Goal: Transaction & Acquisition: Purchase product/service

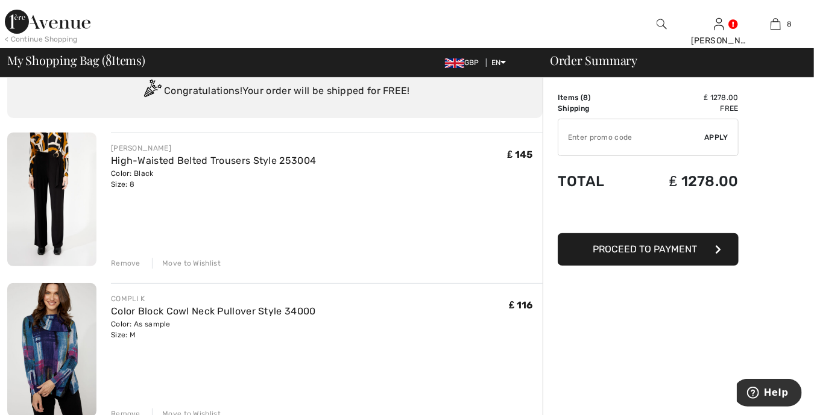
scroll to position [45, 0]
click at [51, 159] on img at bounding box center [51, 198] width 89 height 134
click at [124, 264] on div "Remove" at bounding box center [126, 262] width 30 height 11
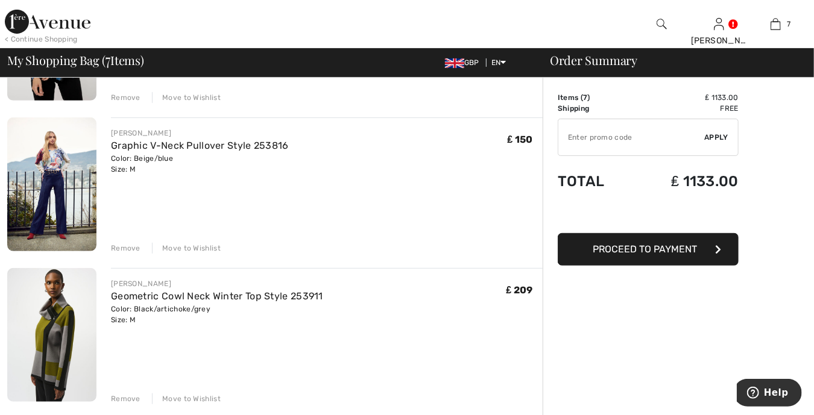
scroll to position [211, 0]
click at [116, 244] on div "Remove" at bounding box center [126, 247] width 30 height 11
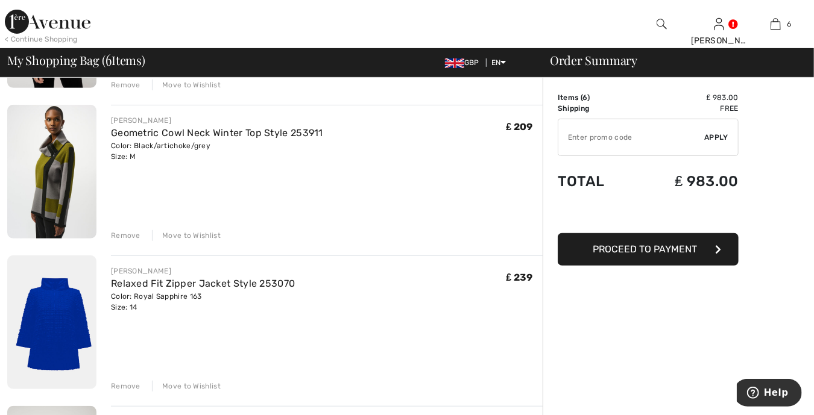
scroll to position [226, 0]
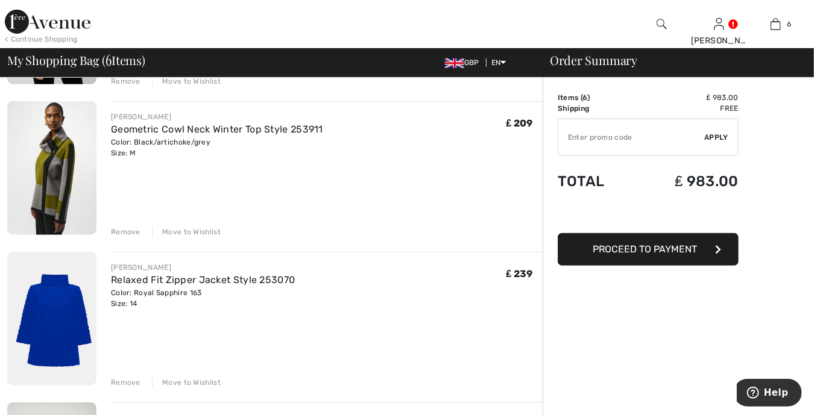
click at [123, 230] on div "Remove" at bounding box center [126, 232] width 30 height 11
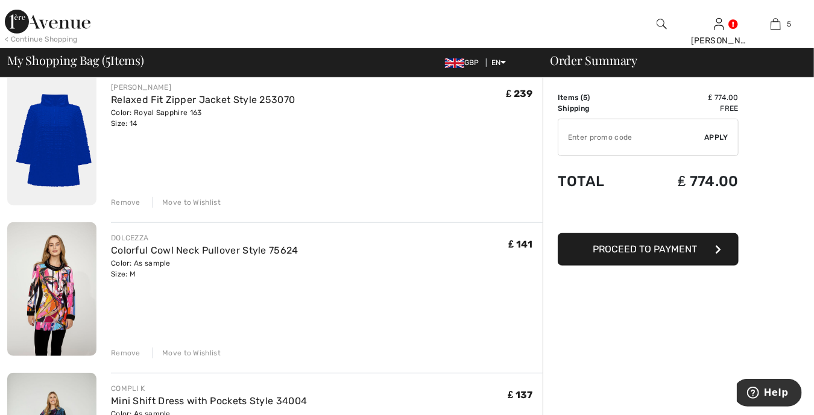
scroll to position [256, 0]
click at [125, 205] on div "Remove" at bounding box center [126, 202] width 30 height 11
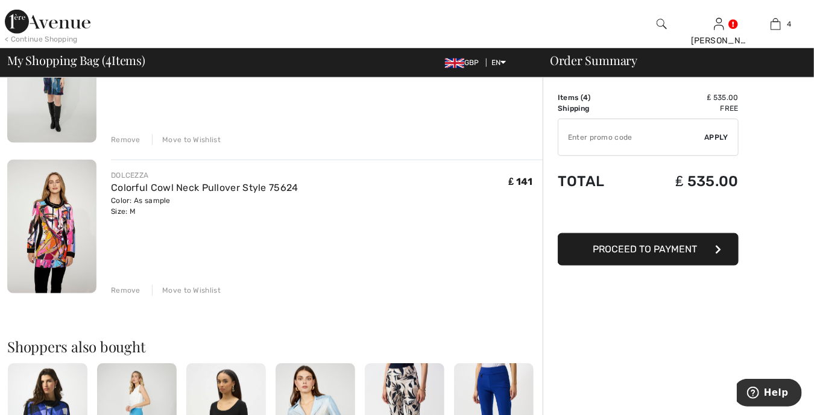
scroll to position [485, 0]
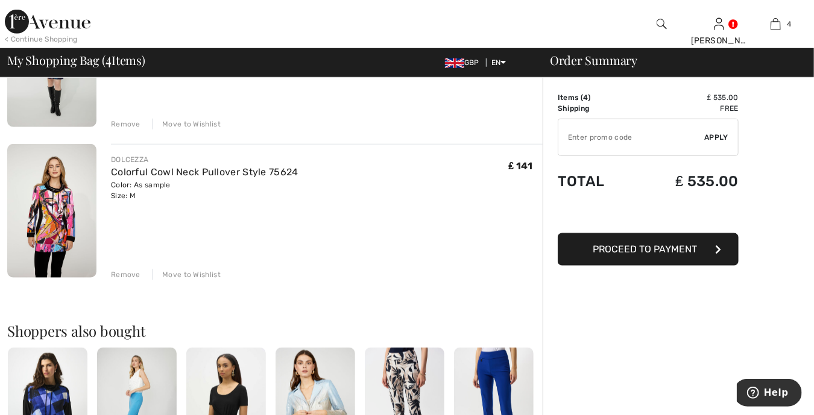
click at [122, 277] on div "Remove" at bounding box center [126, 274] width 30 height 11
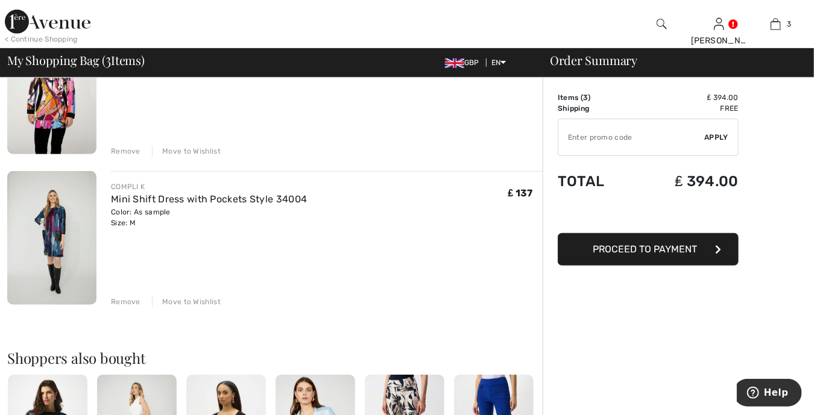
scroll to position [320, 0]
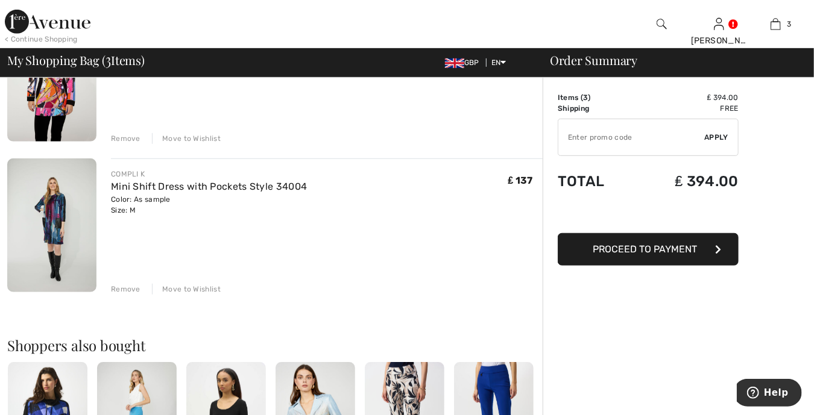
click at [76, 216] on img at bounding box center [51, 226] width 89 height 134
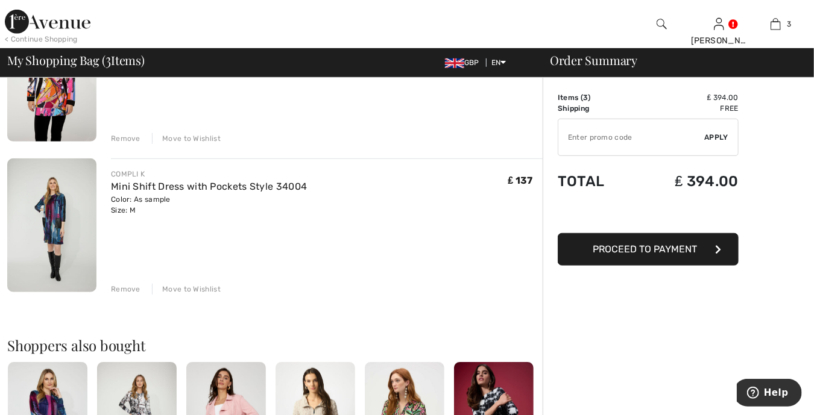
click at [122, 288] on div "Remove" at bounding box center [126, 289] width 30 height 11
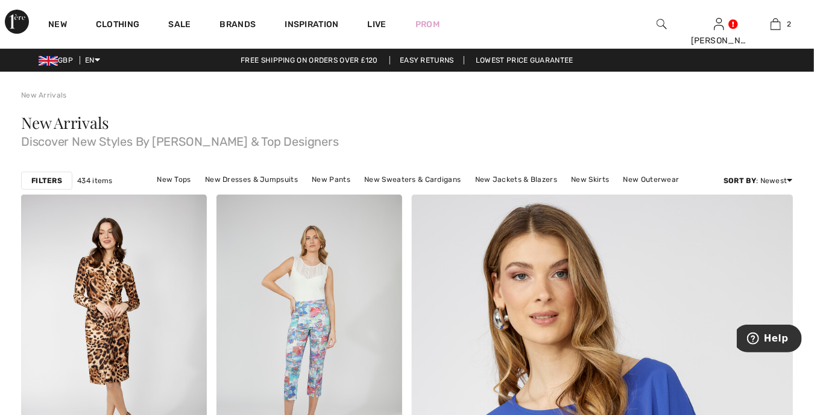
click at [658, 20] on img at bounding box center [662, 24] width 10 height 14
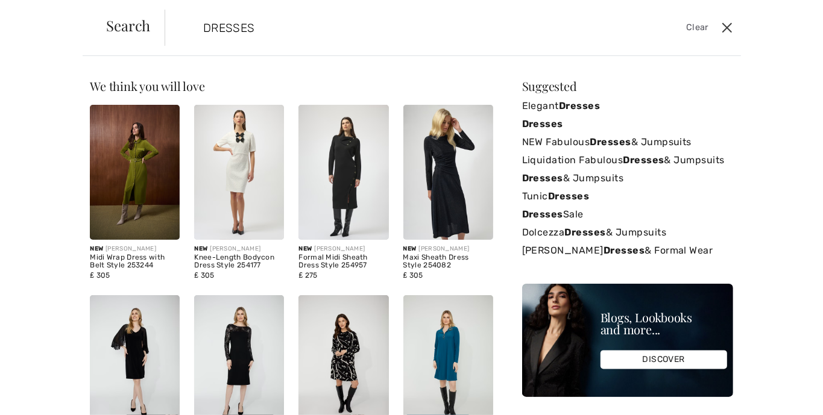
type input "DRESSES"
click at [731, 30] on button "Close" at bounding box center [727, 27] width 18 height 19
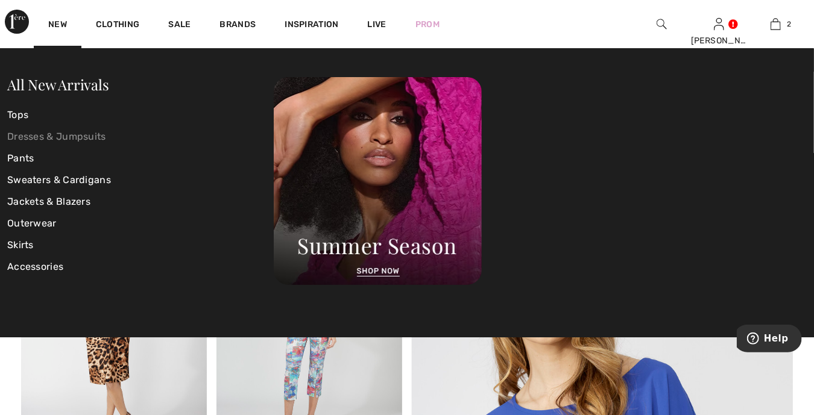
click at [39, 136] on link "Dresses & Jumpsuits" at bounding box center [140, 137] width 266 height 22
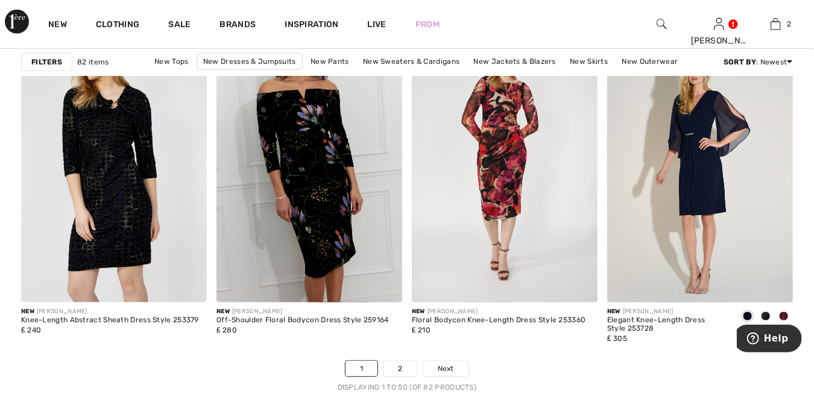
scroll to position [5049, 0]
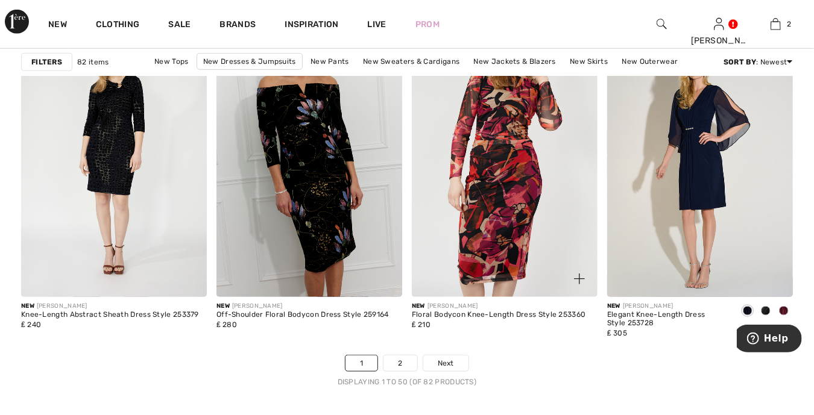
click at [499, 118] on img at bounding box center [505, 158] width 186 height 279
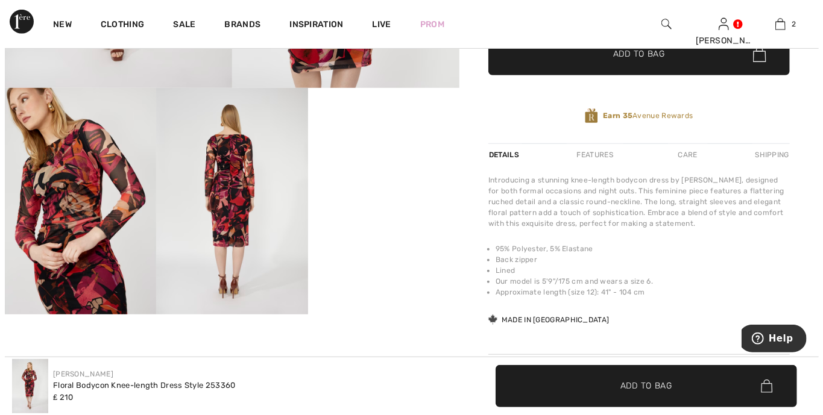
scroll to position [286, 0]
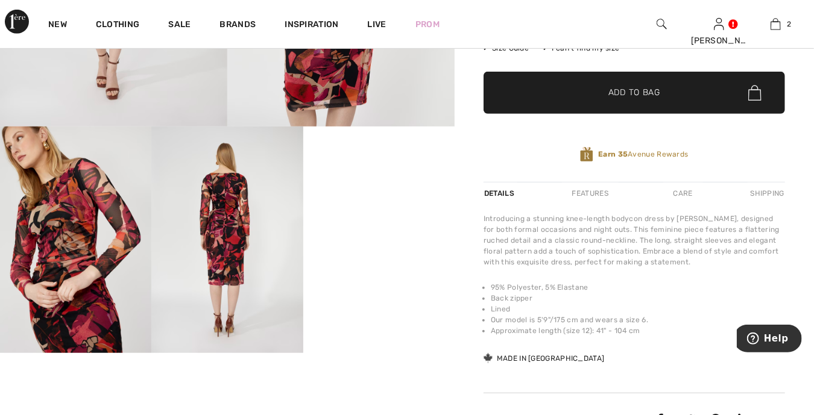
click at [227, 228] on img at bounding box center [226, 240] width 151 height 227
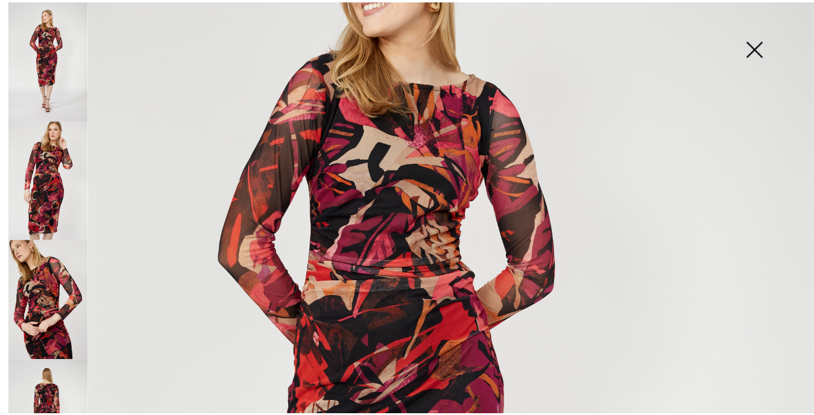
scroll to position [241, 0]
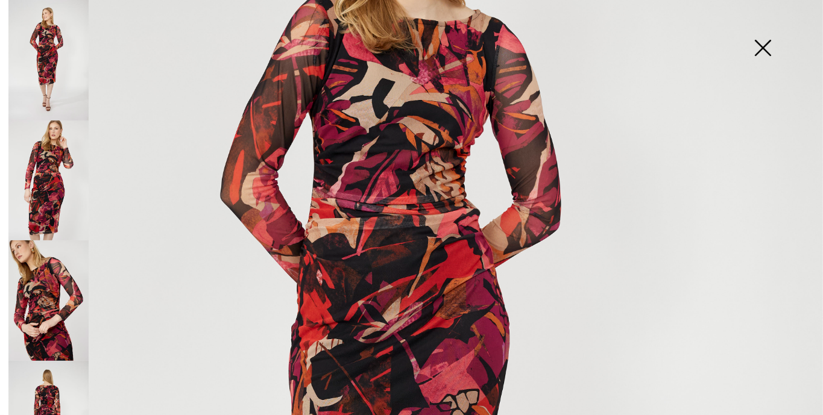
click at [763, 49] on img at bounding box center [762, 49] width 60 height 62
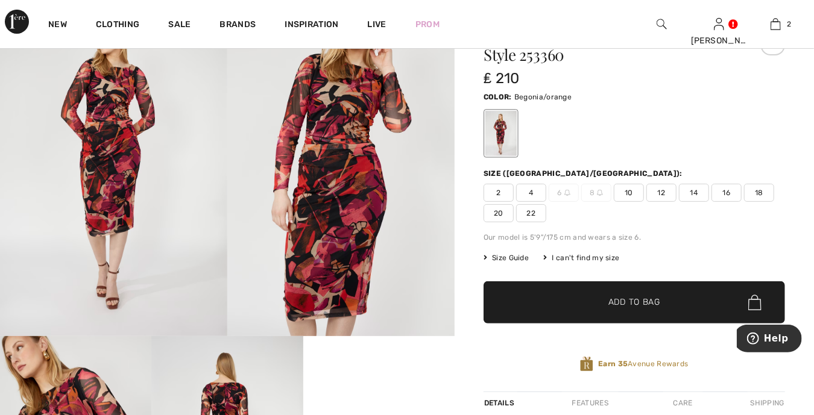
scroll to position [0, 0]
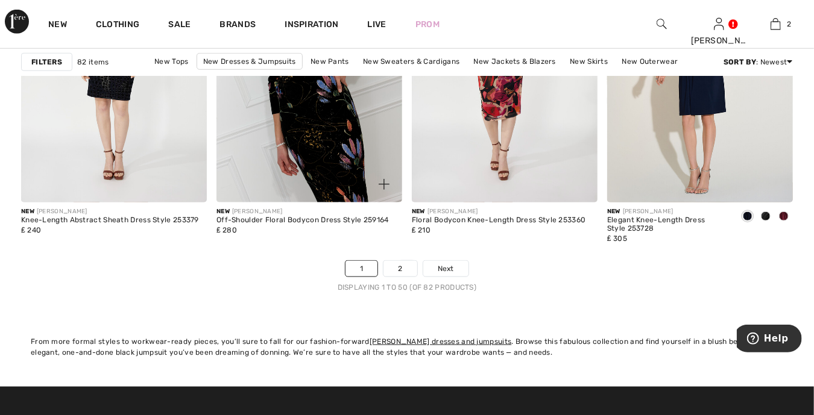
scroll to position [5200, 0]
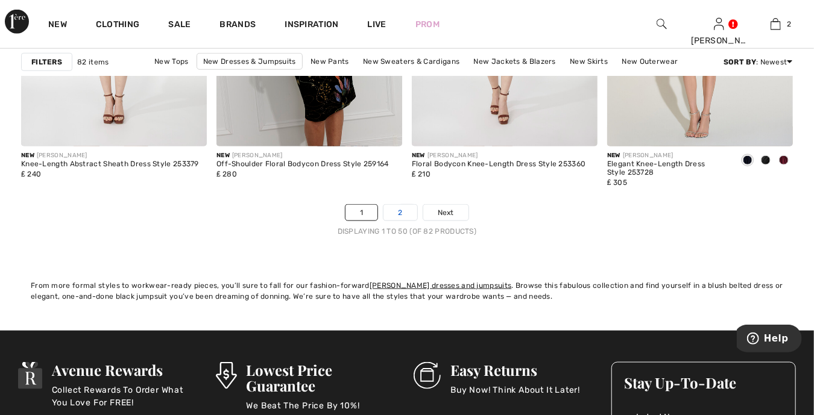
click at [402, 213] on link "2" at bounding box center [399, 213] width 33 height 16
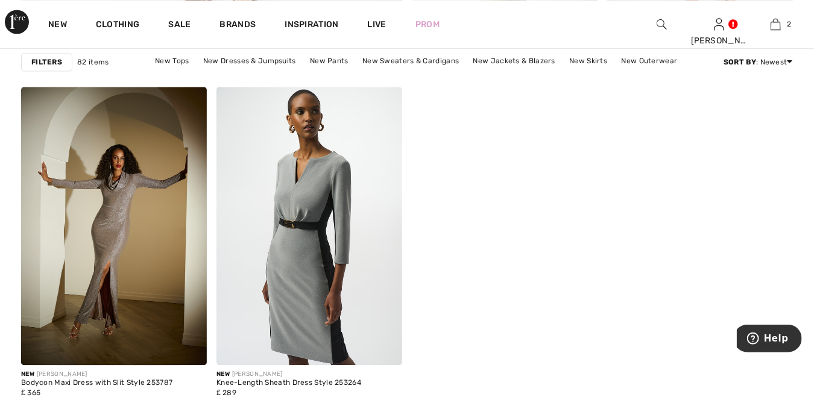
scroll to position [3089, 0]
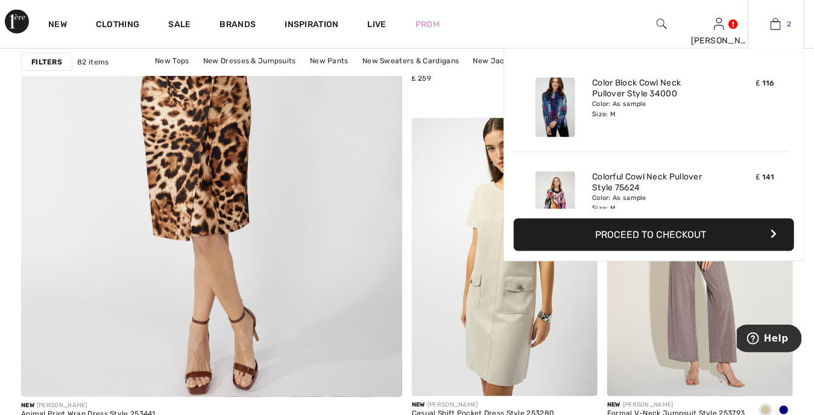
click at [776, 26] on img at bounding box center [775, 24] width 10 height 14
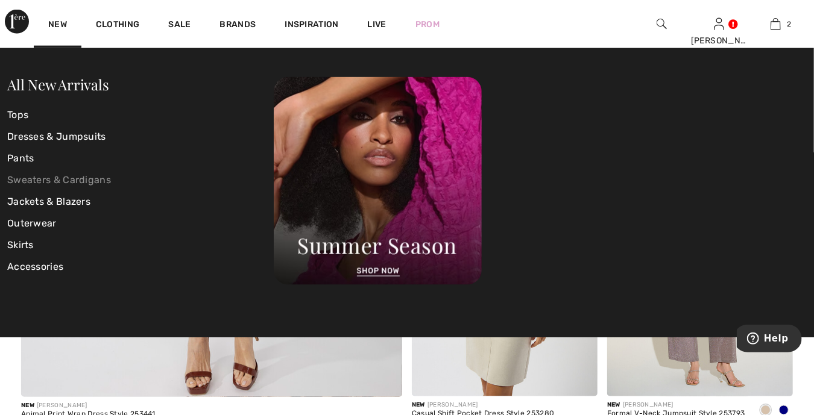
click at [49, 183] on link "Sweaters & Cardigans" at bounding box center [140, 180] width 266 height 22
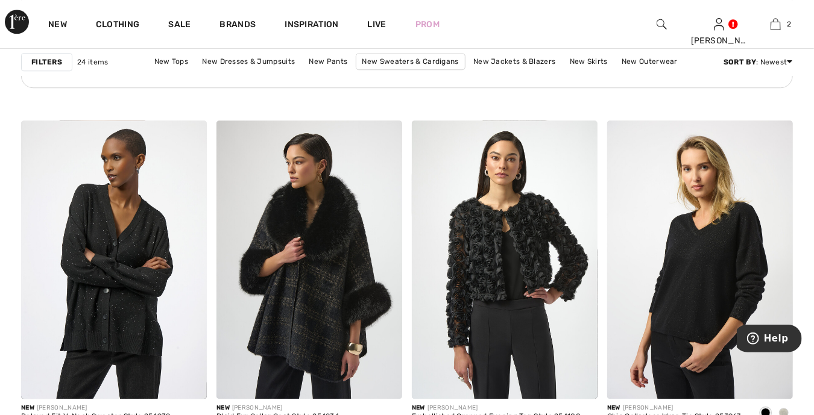
scroll to position [1560, 0]
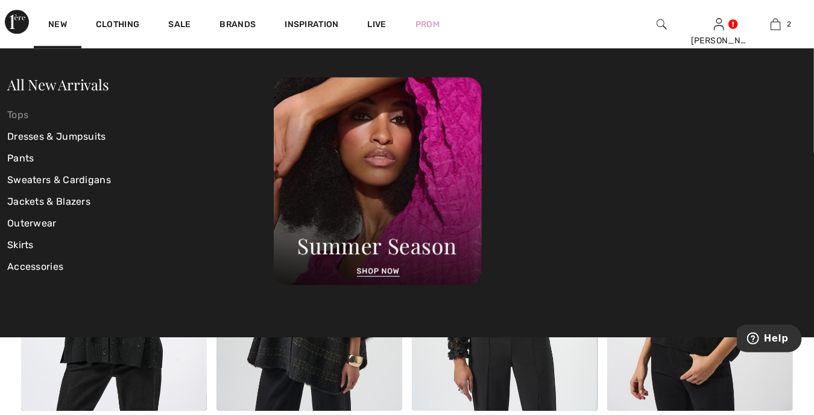
click at [23, 115] on link "Tops" at bounding box center [140, 115] width 266 height 22
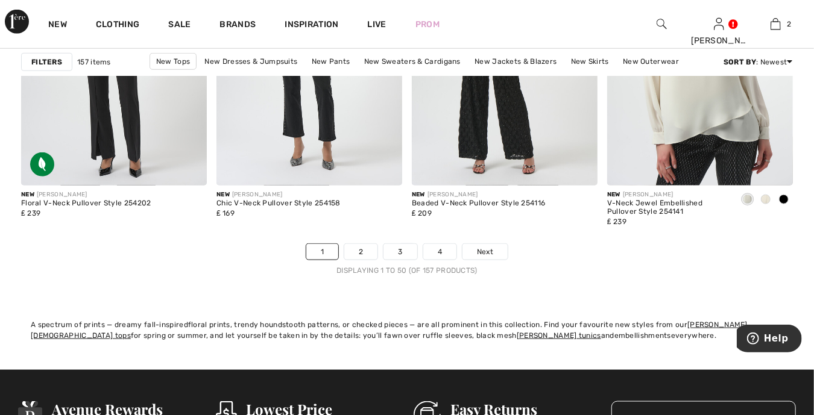
scroll to position [5215, 0]
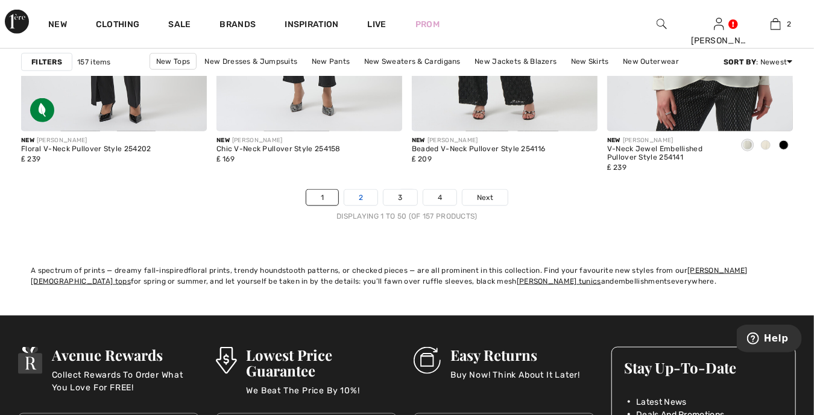
click at [360, 200] on link "2" at bounding box center [360, 198] width 33 height 16
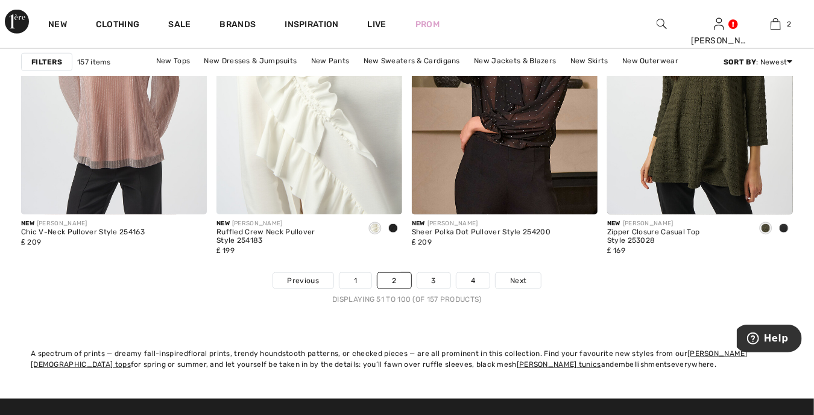
scroll to position [5170, 0]
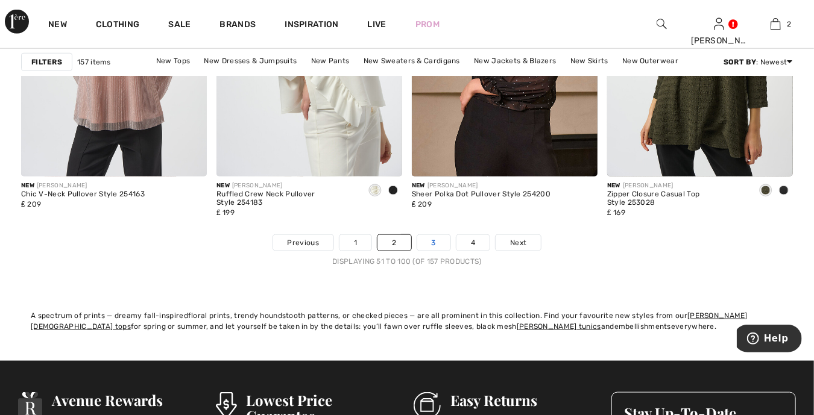
click at [428, 247] on link "3" at bounding box center [433, 243] width 33 height 16
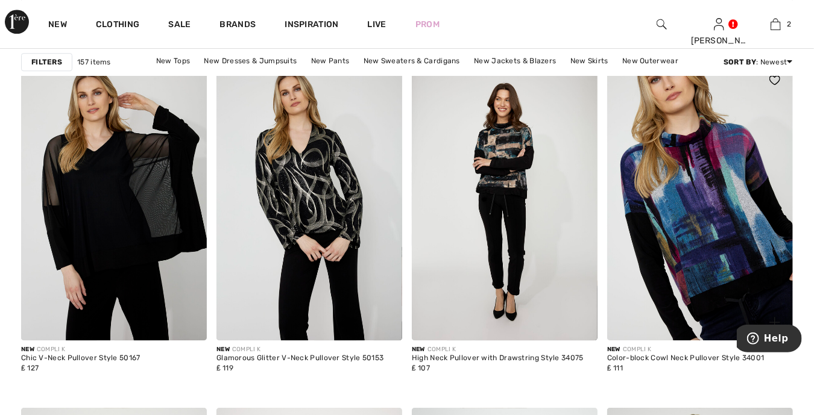
scroll to position [1688, 0]
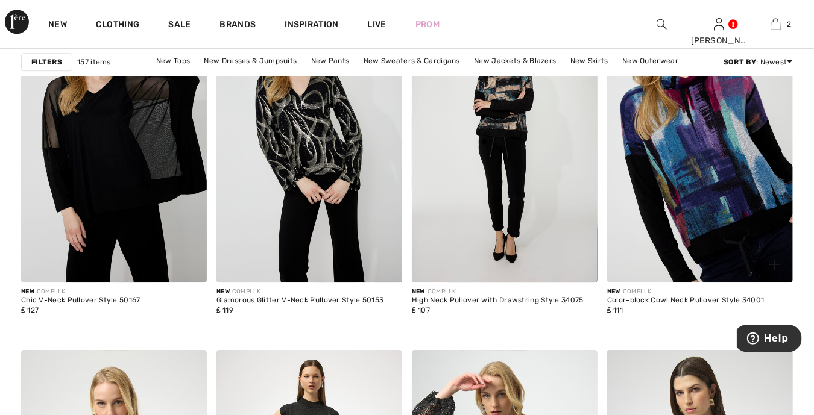
click at [661, 219] on img at bounding box center [700, 143] width 186 height 279
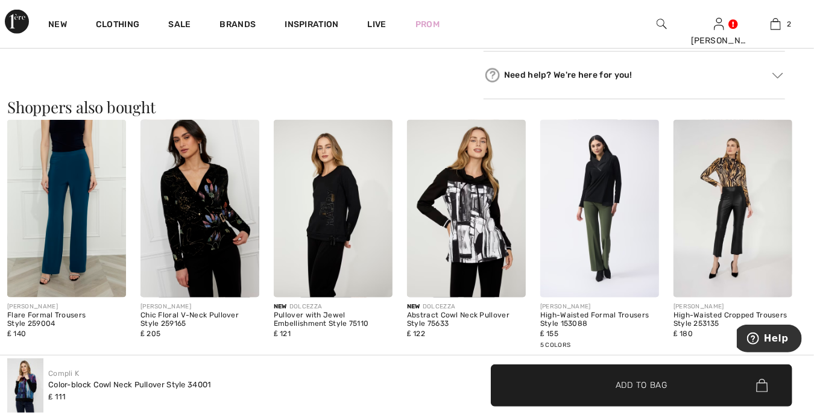
scroll to position [708, 0]
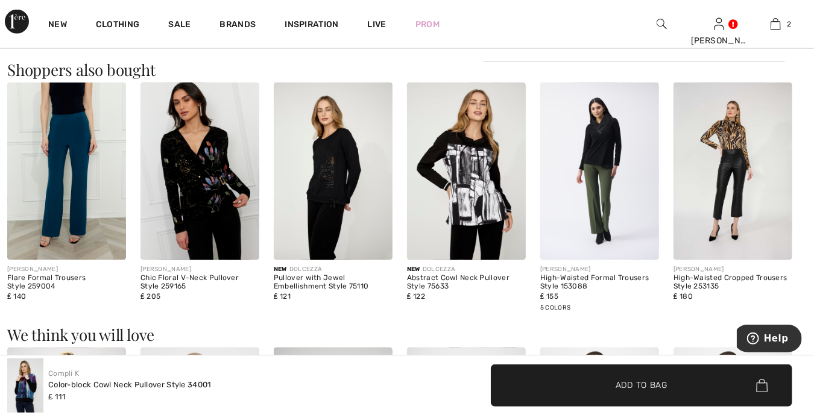
click at [658, 388] on span "Add to Bag" at bounding box center [642, 385] width 52 height 13
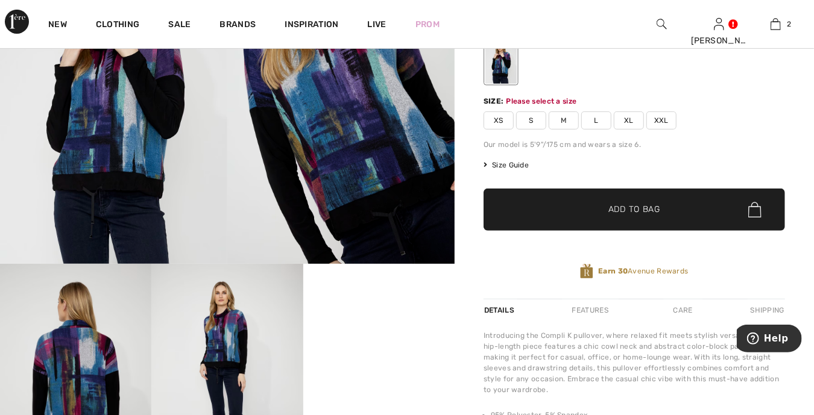
scroll to position [147, 0]
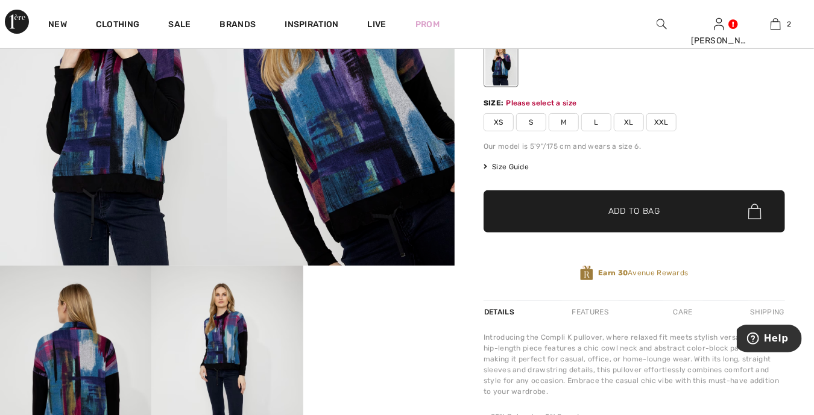
click at [559, 119] on span "M" at bounding box center [564, 122] width 30 height 18
click at [579, 222] on span "✔ Added to Bag Add to Bag" at bounding box center [633, 212] width 301 height 42
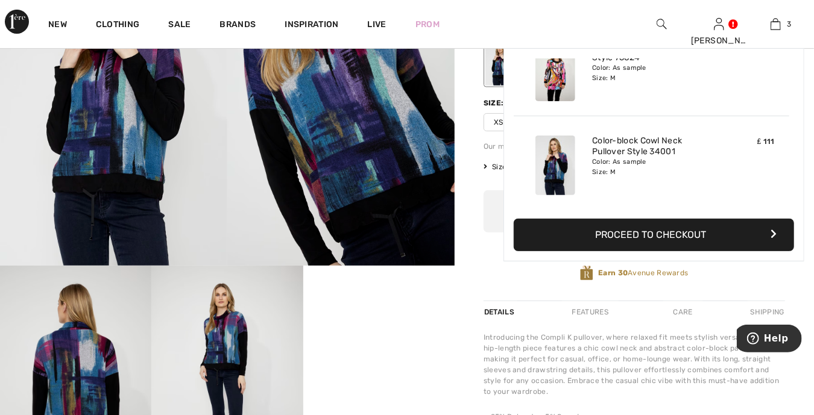
scroll to position [0, 0]
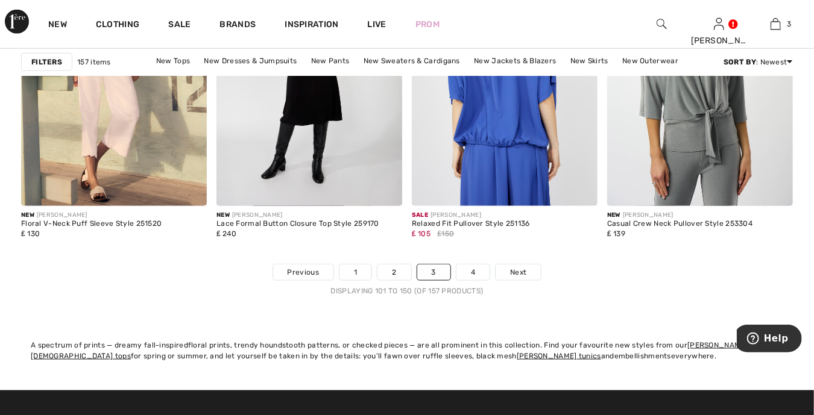
scroll to position [5170, 0]
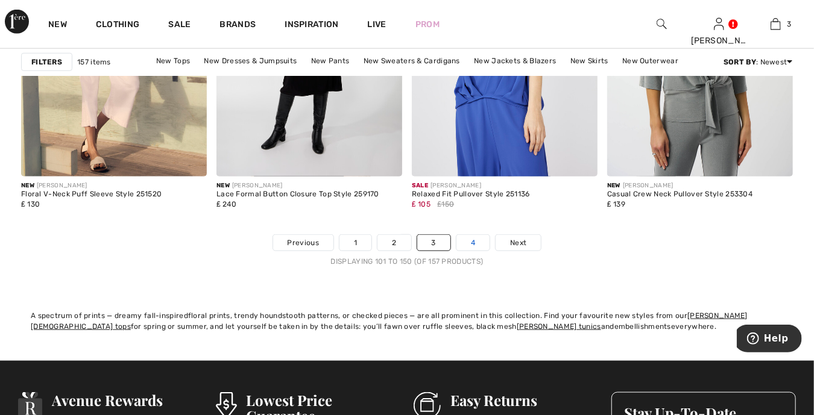
click at [468, 244] on link "4" at bounding box center [472, 243] width 33 height 16
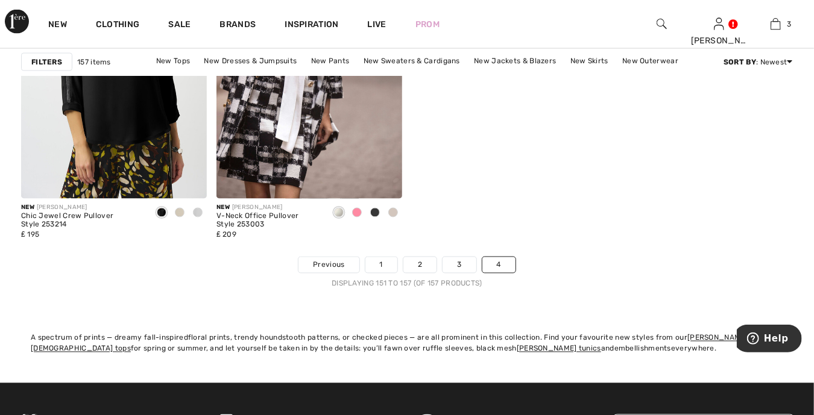
scroll to position [754, 0]
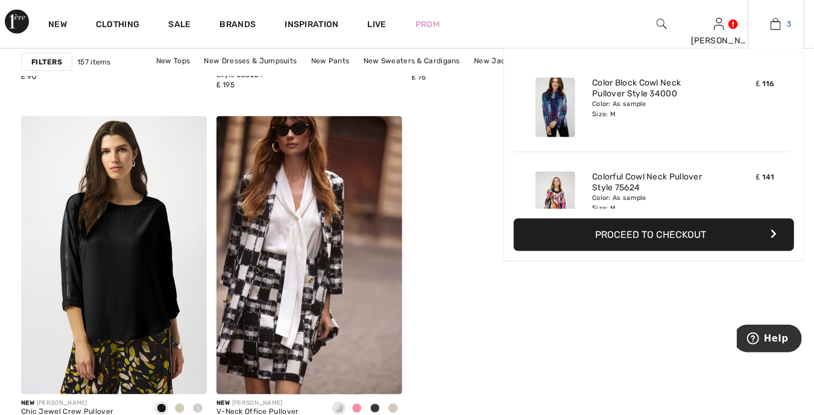
click at [781, 26] on img at bounding box center [775, 24] width 10 height 14
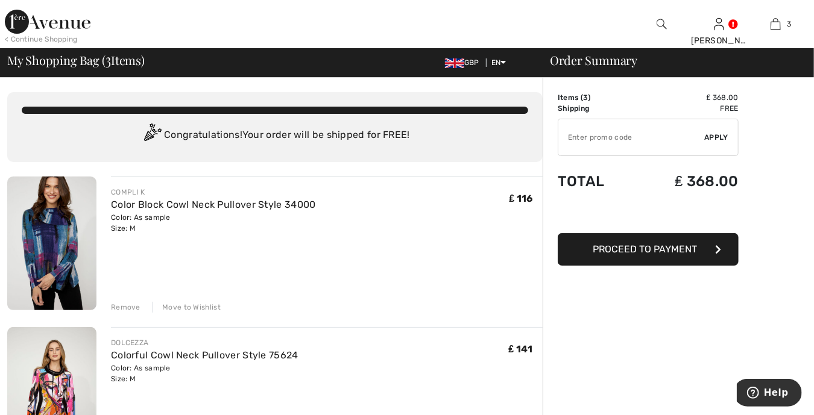
click at [39, 216] on img at bounding box center [51, 244] width 89 height 134
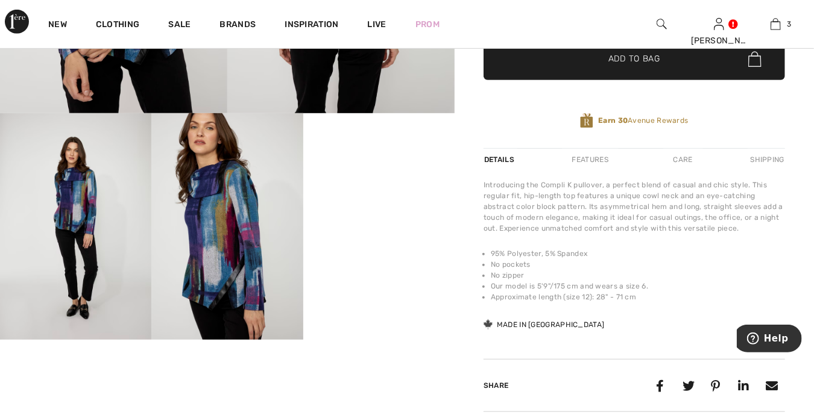
scroll to position [332, 0]
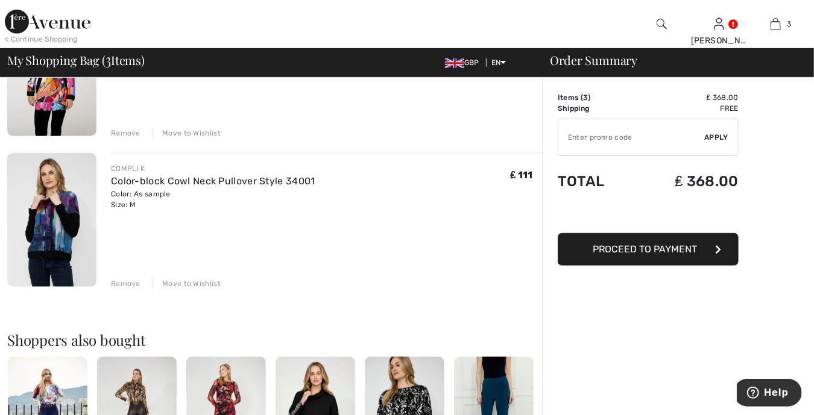
scroll to position [332, 0]
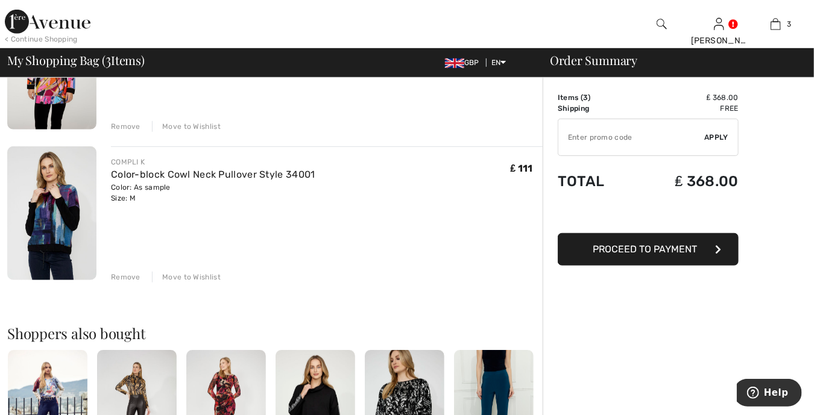
click at [134, 279] on div "Remove" at bounding box center [126, 277] width 30 height 11
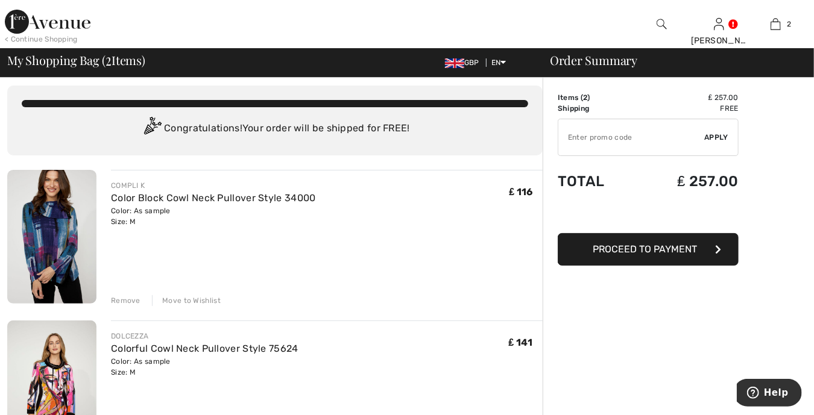
scroll to position [0, 0]
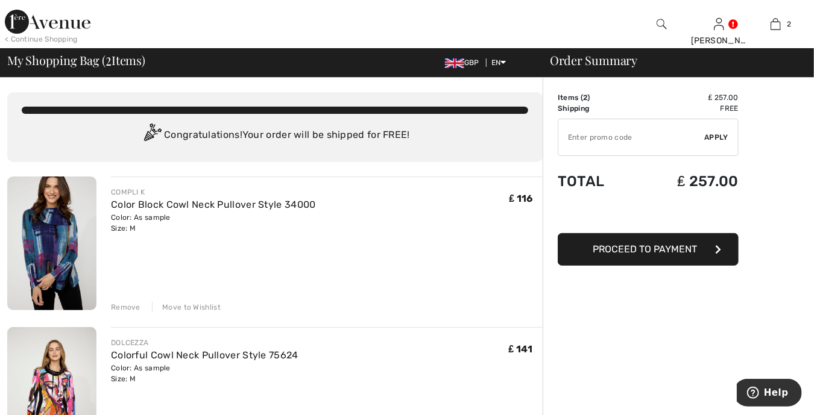
click at [63, 219] on img at bounding box center [51, 244] width 89 height 134
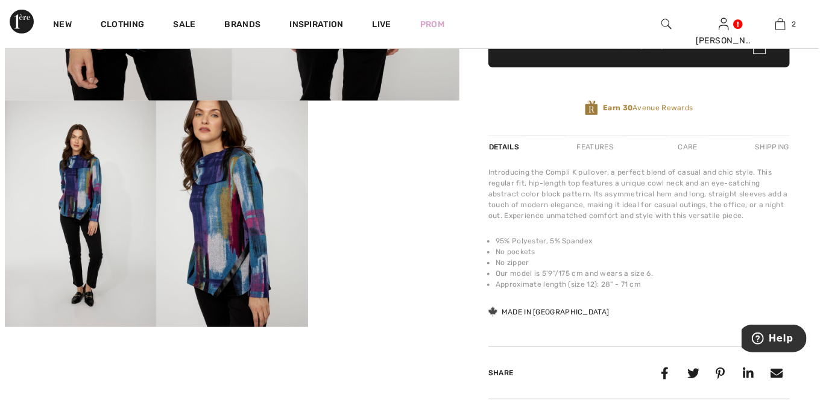
scroll to position [316, 0]
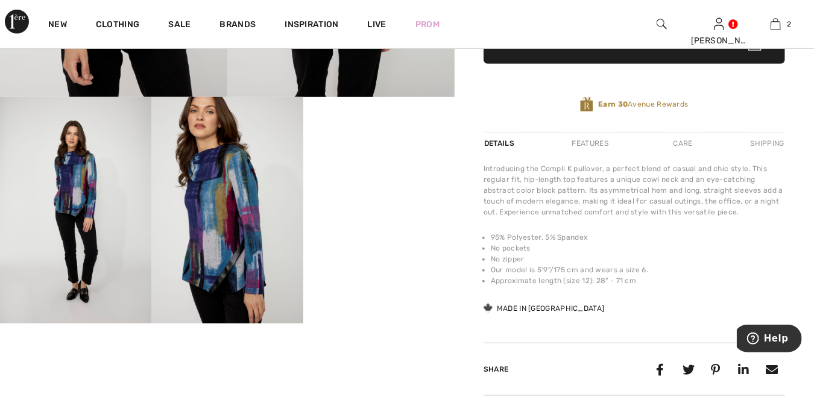
click at [229, 161] on img at bounding box center [226, 210] width 151 height 227
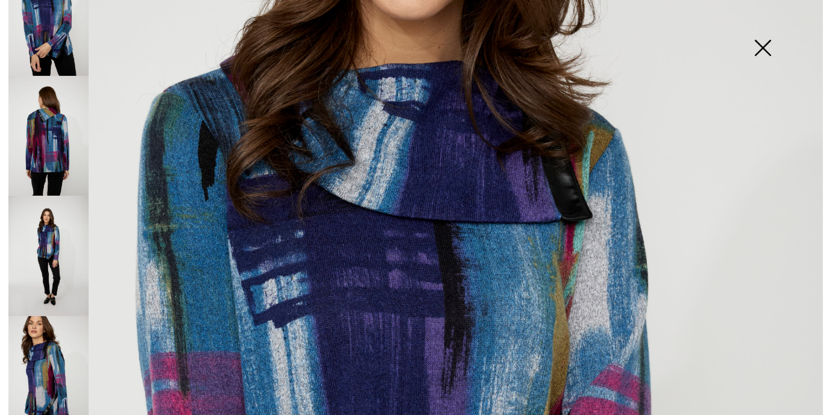
scroll to position [48, 0]
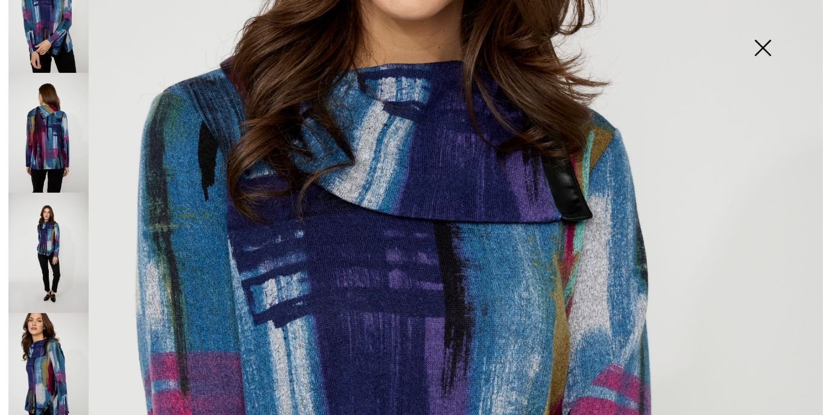
click at [58, 129] on img at bounding box center [48, 133] width 80 height 121
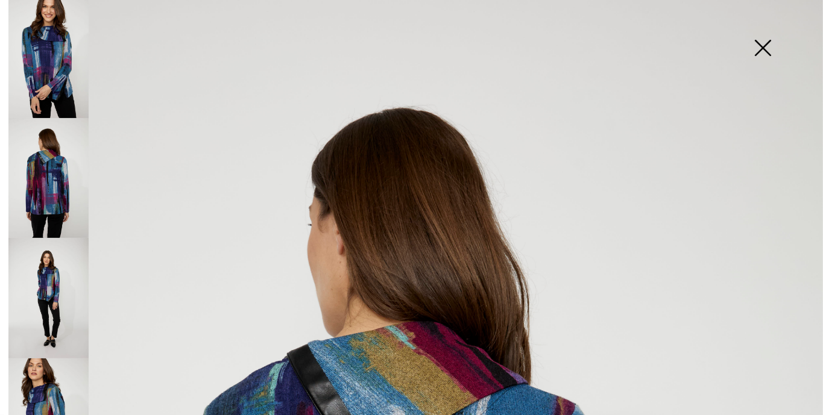
scroll to position [0, 0]
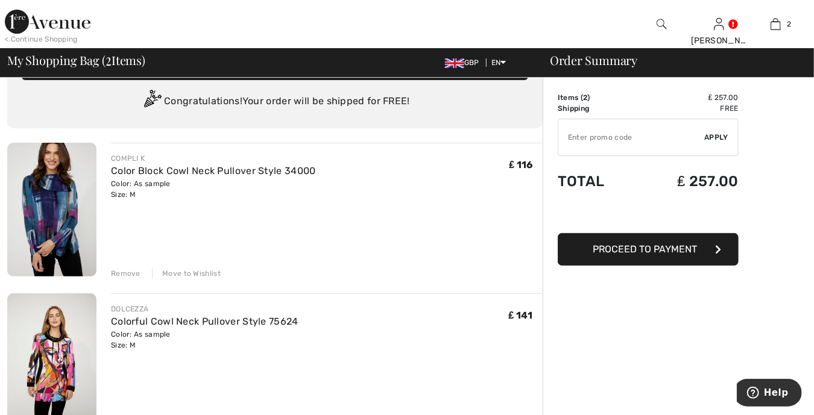
scroll to position [106, 0]
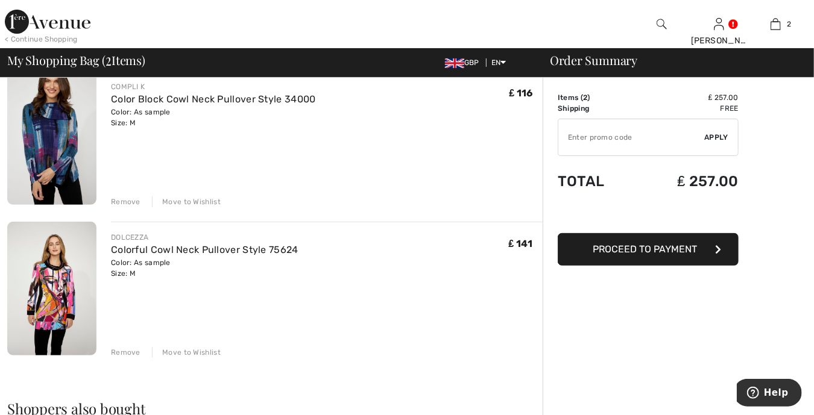
click at [132, 202] on div "Remove" at bounding box center [126, 202] width 30 height 11
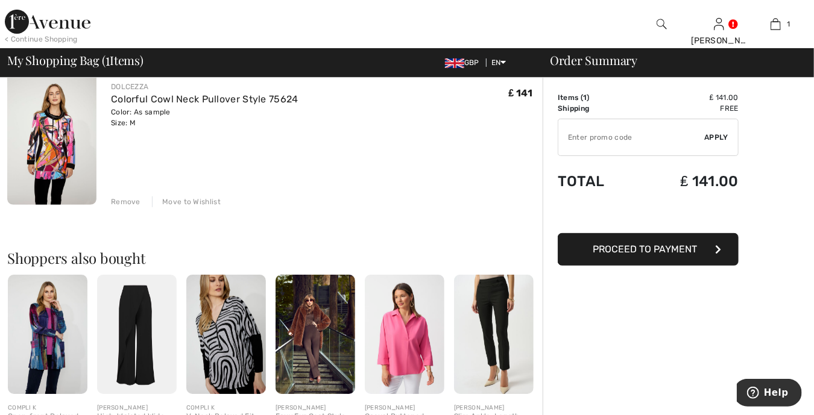
click at [600, 136] on input "TEXT" at bounding box center [631, 137] width 146 height 36
type input "FLASH15"
click at [708, 139] on span "Apply" at bounding box center [717, 137] width 24 height 11
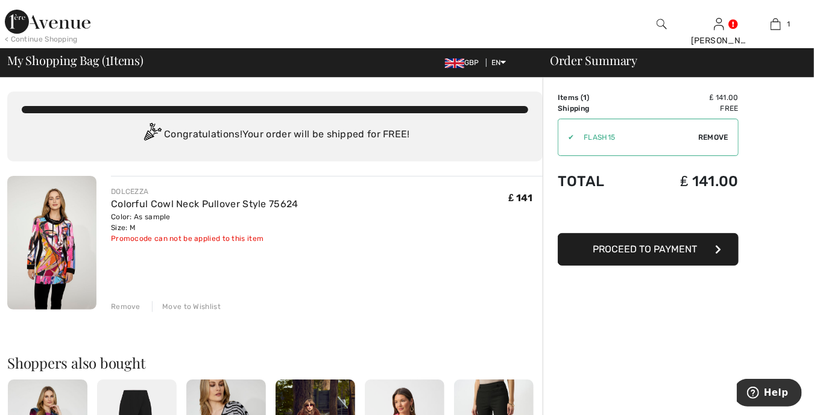
scroll to position [0, 0]
click at [648, 252] on span "Proceed to Payment" at bounding box center [645, 249] width 104 height 11
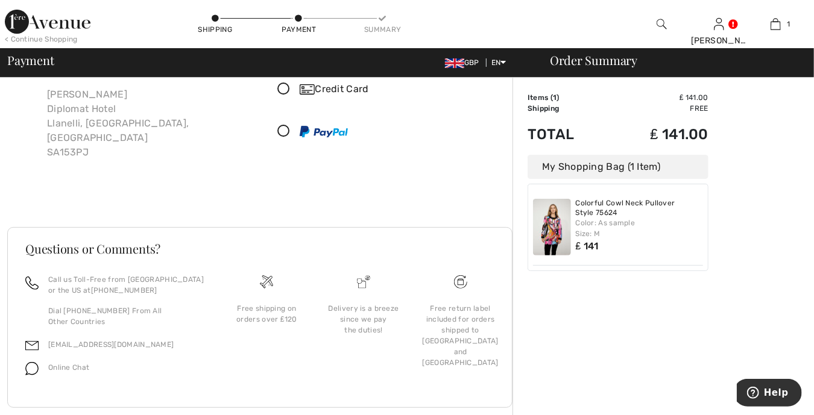
scroll to position [81, 0]
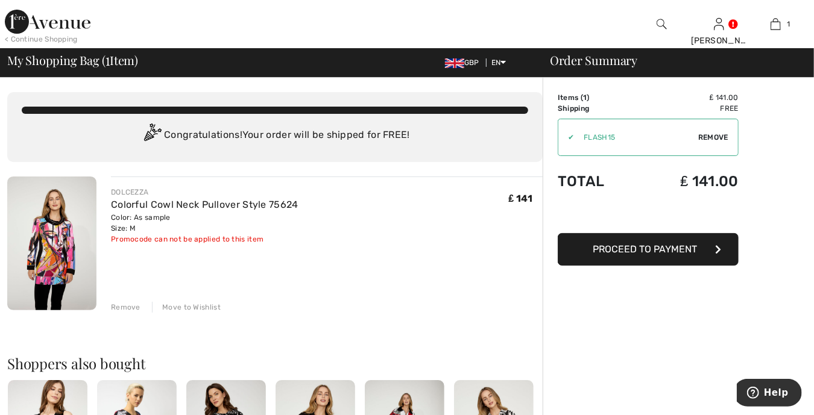
click at [714, 136] on span "Remove" at bounding box center [713, 137] width 30 height 11
click at [572, 140] on input "TEXT" at bounding box center [631, 137] width 146 height 36
type input "FLASH15"
click at [716, 134] on span "Apply" at bounding box center [717, 137] width 24 height 11
